Goal: Information Seeking & Learning: Learn about a topic

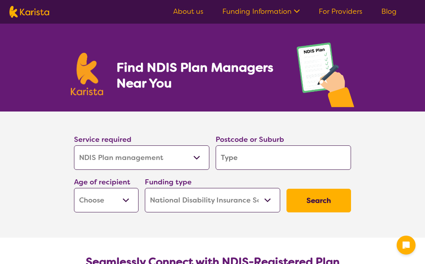
select select "NDIS Plan management"
select select "NDIS"
select select "NDIS Plan management"
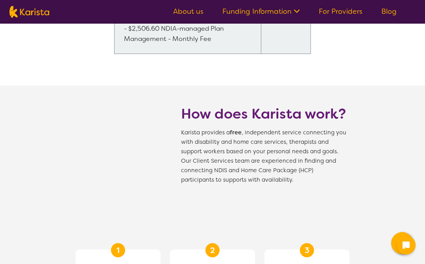
scroll to position [832, 0]
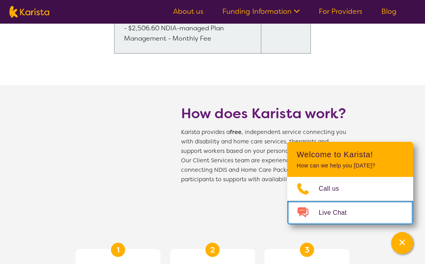
click at [351, 211] on span "Live Chat" at bounding box center [337, 213] width 37 height 12
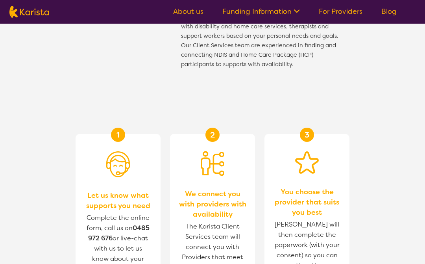
scroll to position [948, 0]
click at [129, 168] on img at bounding box center [118, 164] width 24 height 26
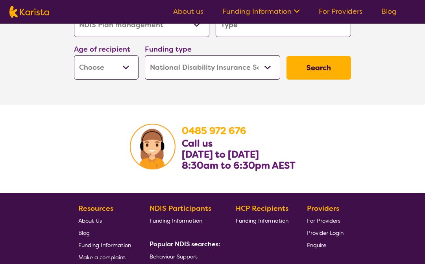
scroll to position [1422, 0]
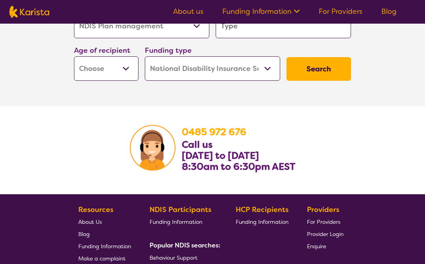
click at [265, 72] on select "Home Care Package (HCP) National Disability Insurance Scheme (NDIS) I don't know" at bounding box center [212, 68] width 135 height 24
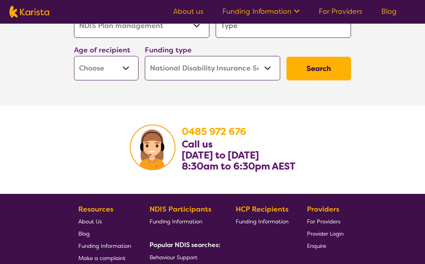
select select "i-don-t-know"
select select "NDIS"
select select "HCP"
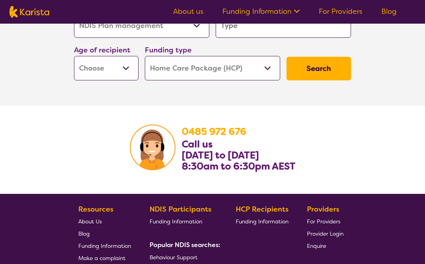
select select "HCP"
select select
click at [185, 247] on b "Popular NDIS searches:" at bounding box center [185, 245] width 71 height 8
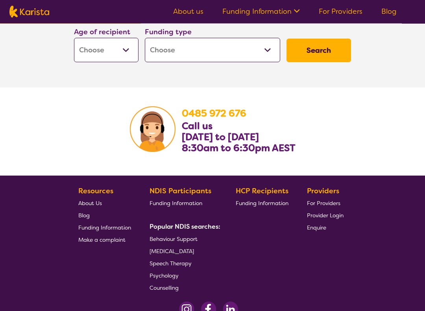
scroll to position [1441, 0]
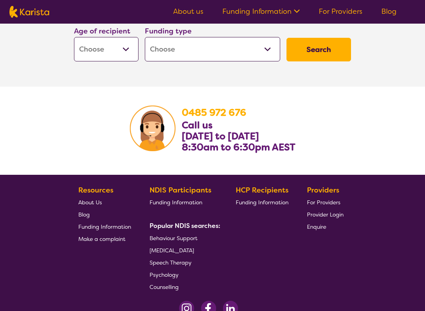
click at [194, 249] on span "[MEDICAL_DATA]" at bounding box center [172, 250] width 44 height 7
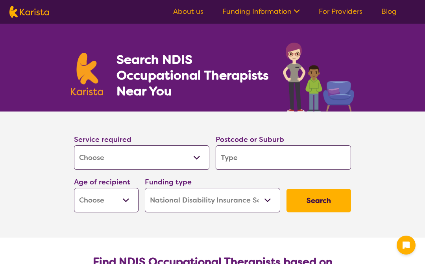
select select "[MEDICAL_DATA]"
select select "NDIS"
select select "[MEDICAL_DATA]"
select select "NDIS"
click at [206, 153] on select "Allied Health Assistant Assessment (ADHD or Autism) Behaviour support Counselli…" at bounding box center [141, 157] width 135 height 24
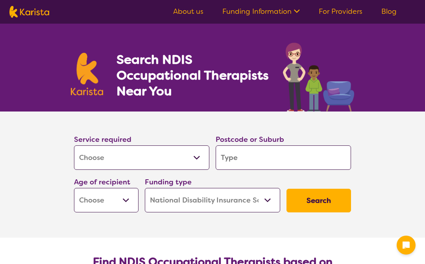
select select "NDIS Support Coordination"
click at [322, 200] on button "Search" at bounding box center [319, 201] width 65 height 24
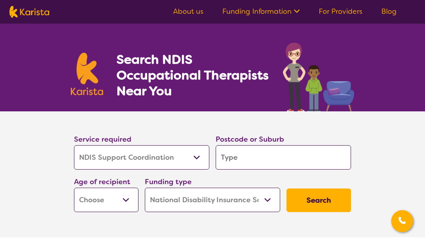
click at [33, 13] on img at bounding box center [29, 12] width 40 height 12
select select "NDIS Support Coordination"
select select "NDIS"
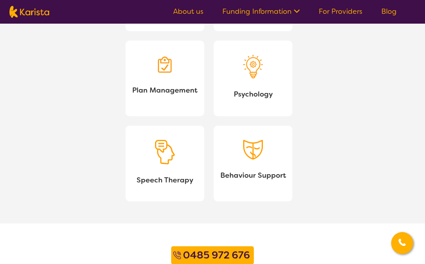
scroll to position [931, 0]
click at [164, 164] on img at bounding box center [165, 151] width 20 height 25
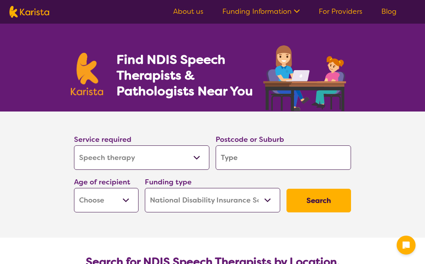
select select "Speech therapy"
select select "NDIS"
select select "Speech therapy"
select select "NDIS"
click at [197, 158] on select "Allied Health Assistant Assessment ([MEDICAL_DATA] or [MEDICAL_DATA]) Behaviour…" at bounding box center [141, 157] width 135 height 24
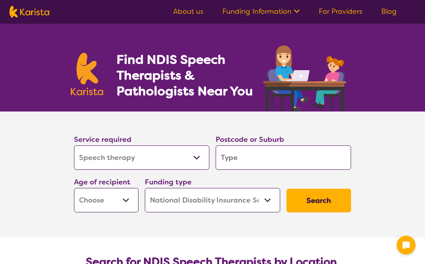
select select "NDIS Support Coordination"
click at [269, 207] on select "Home Care Package (HCP) National Disability Insurance Scheme (NDIS) I don't know" at bounding box center [212, 200] width 135 height 24
select select
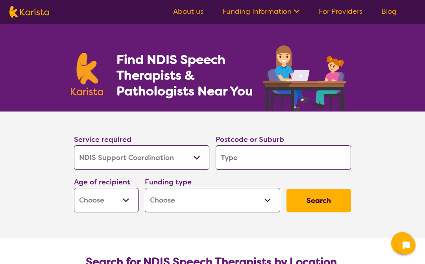
click at [330, 204] on button "Search" at bounding box center [319, 201] width 65 height 24
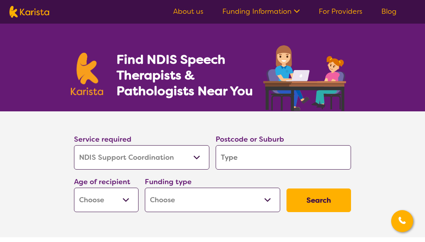
type input "T"
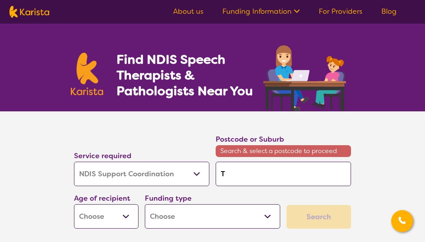
type input "Ta"
type input "Tam"
type input "Tamm"
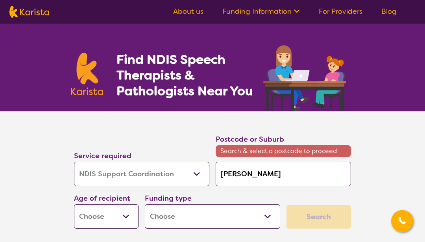
type input "Tamm"
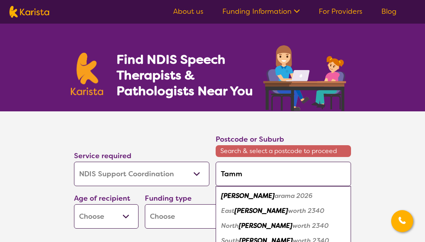
type input "Tammy"
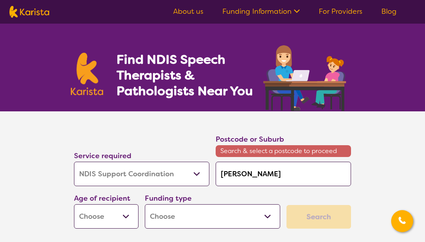
type input "Tamm"
type input "Tam"
type input "Ta"
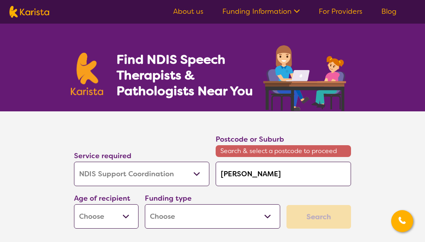
type input "Ta"
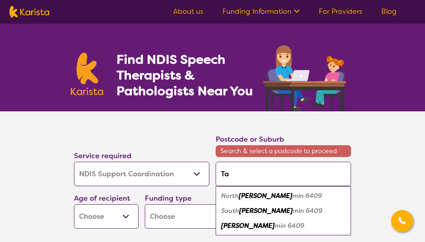
type input "T"
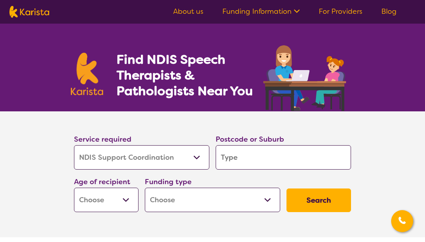
type input "O"
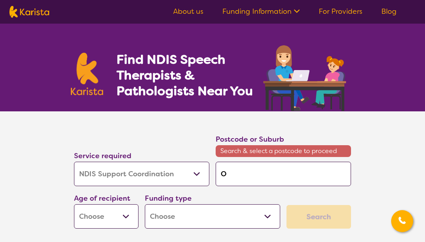
type input "Of"
type input "Off"
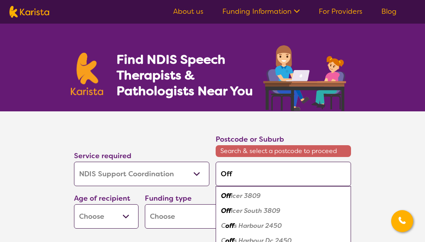
click at [253, 212] on em "icer South 3809" at bounding box center [255, 211] width 49 height 8
type input "3809"
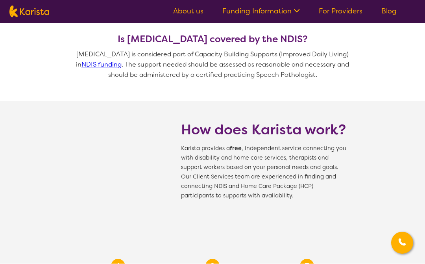
scroll to position [611, 0]
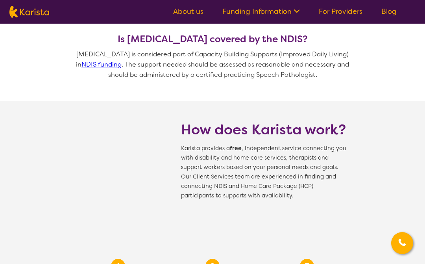
click at [267, 135] on h1 "How does Karista work?" at bounding box center [263, 129] width 165 height 19
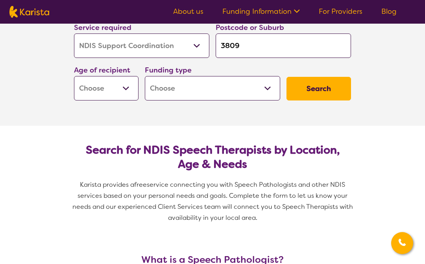
scroll to position [0, 0]
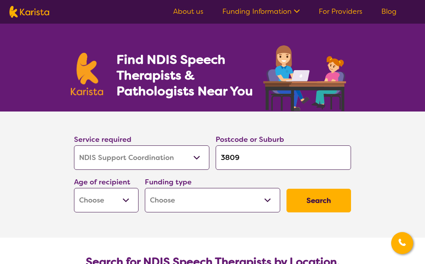
click at [189, 11] on link "About us" at bounding box center [188, 11] width 30 height 9
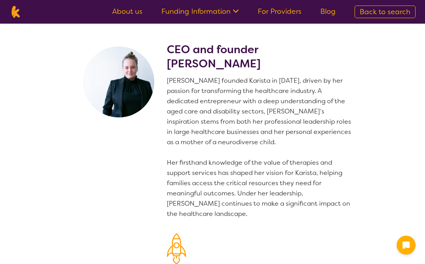
click at [214, 16] on link "Funding Information" at bounding box center [200, 11] width 78 height 9
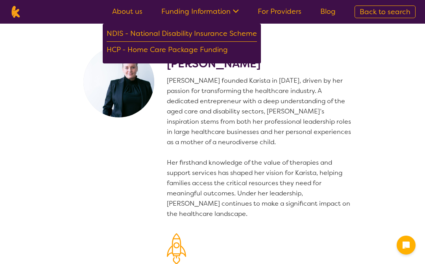
click at [215, 47] on div "HCP - Home Care Package Funding" at bounding box center [182, 51] width 150 height 14
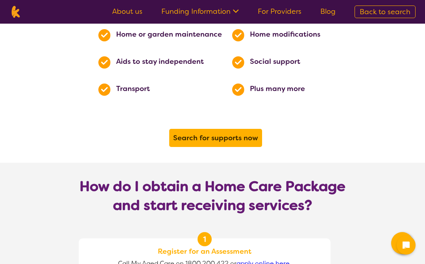
scroll to position [528, 0]
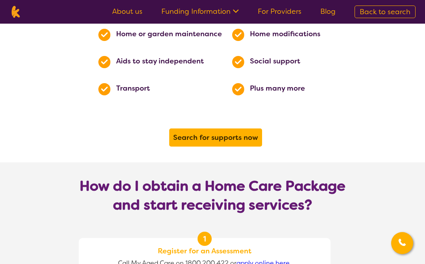
click at [244, 133] on b "Search for supports now" at bounding box center [215, 137] width 85 height 9
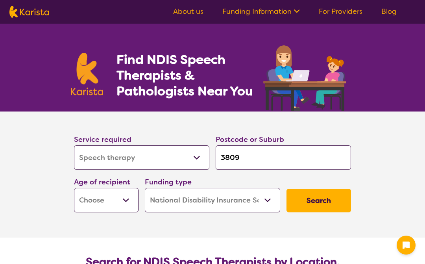
select select "Speech therapy"
select select "NDIS"
select select "Speech therapy"
select select "NDIS"
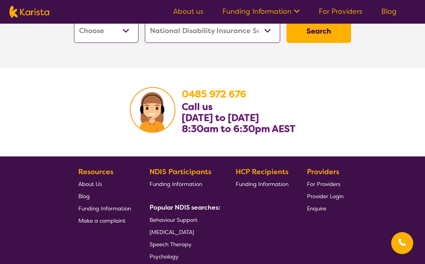
scroll to position [1253, 0]
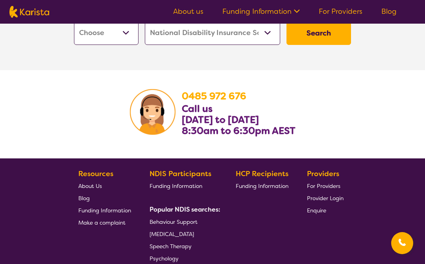
click at [179, 255] on link "Psychology" at bounding box center [184, 258] width 68 height 12
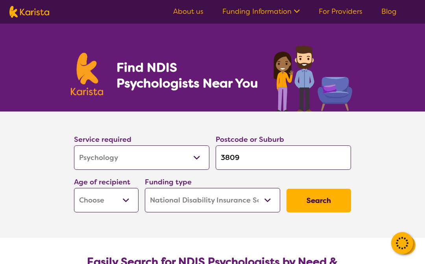
select select "Psychology"
select select "NDIS"
select select "Psychology"
select select "NDIS"
